Goal: Navigation & Orientation: Find specific page/section

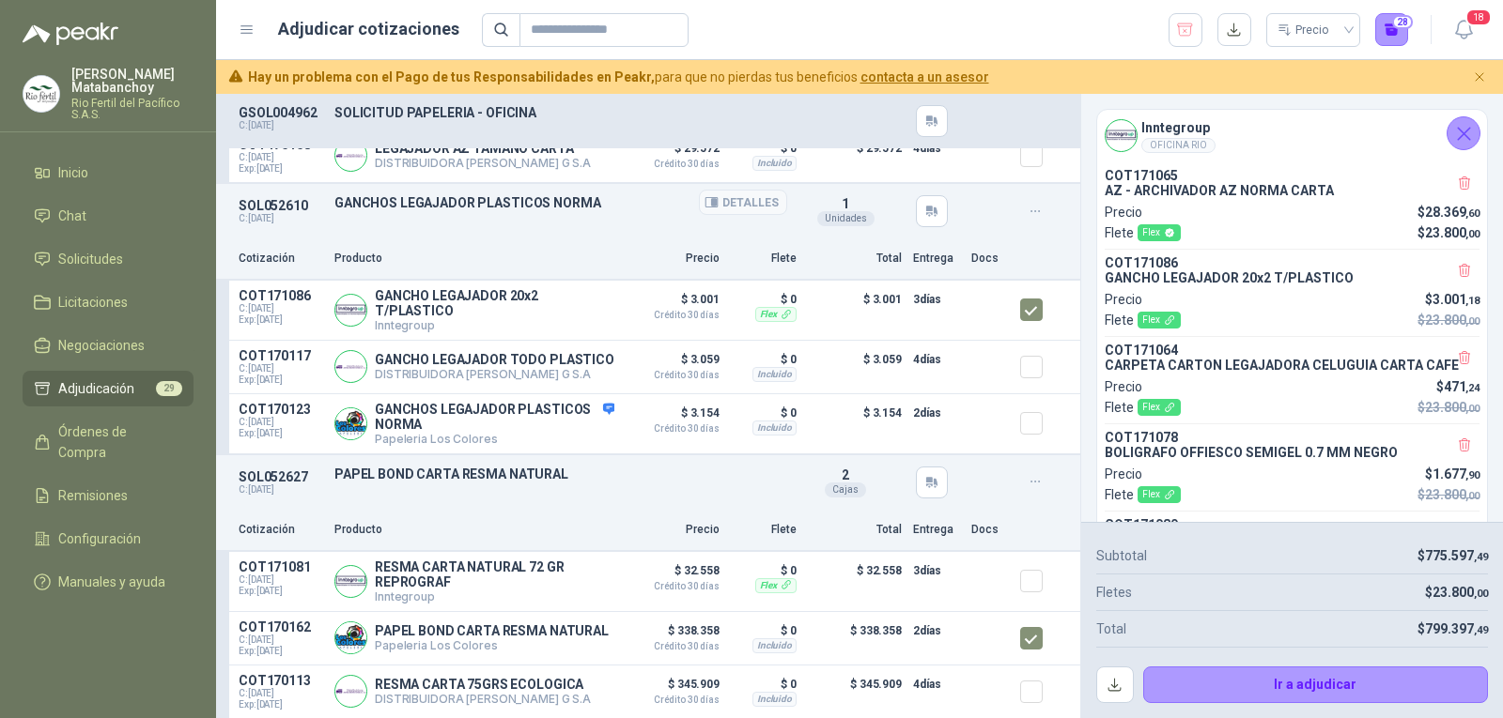
scroll to position [470, 0]
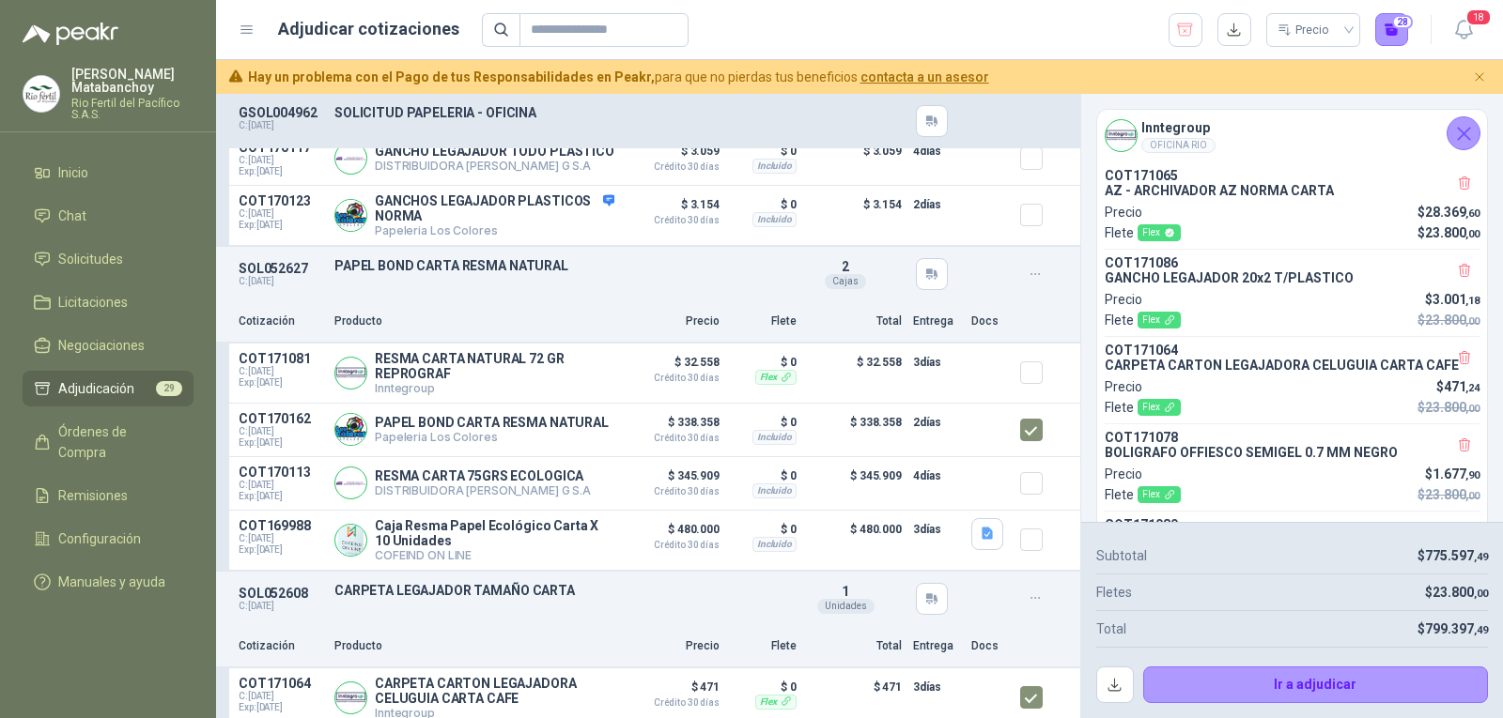
click at [1463, 119] on button "Cerrar" at bounding box center [1463, 133] width 34 height 34
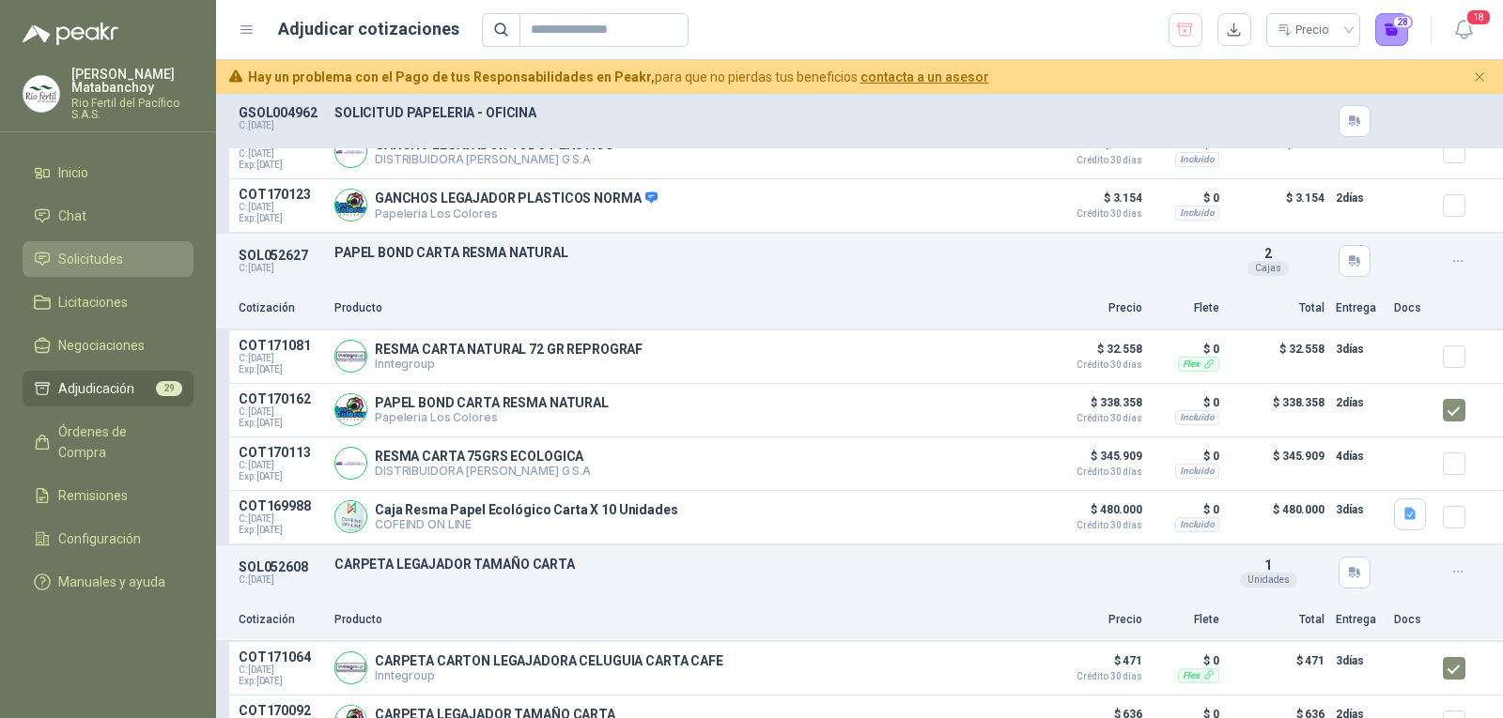
click at [89, 254] on span "Solicitudes" at bounding box center [90, 259] width 65 height 21
